Goal: Check status

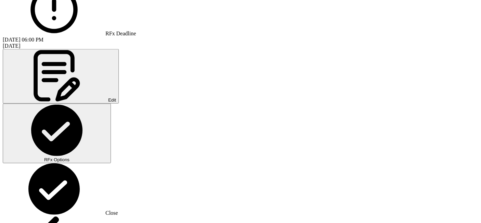
scroll to position [719, 0]
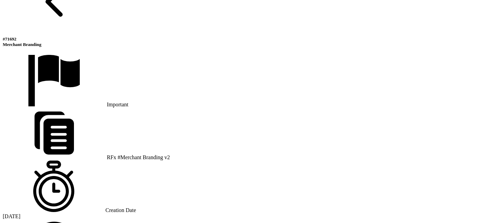
scroll to position [452, 0]
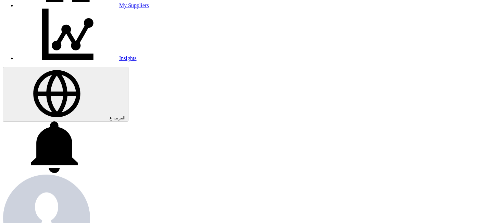
scroll to position [34, 0]
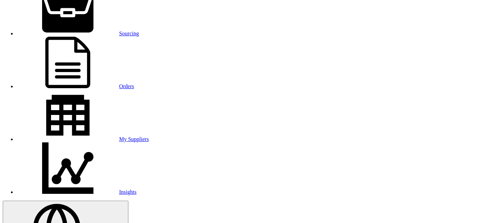
click at [98, 30] on link "Sourcing" at bounding box center [77, 33] width 123 height 6
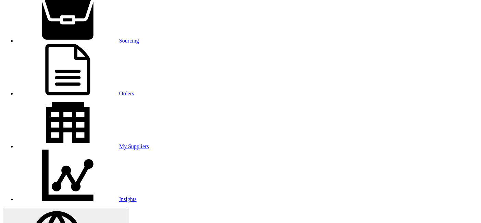
scroll to position [38, 0]
